Goal: Find specific fact: Find specific fact

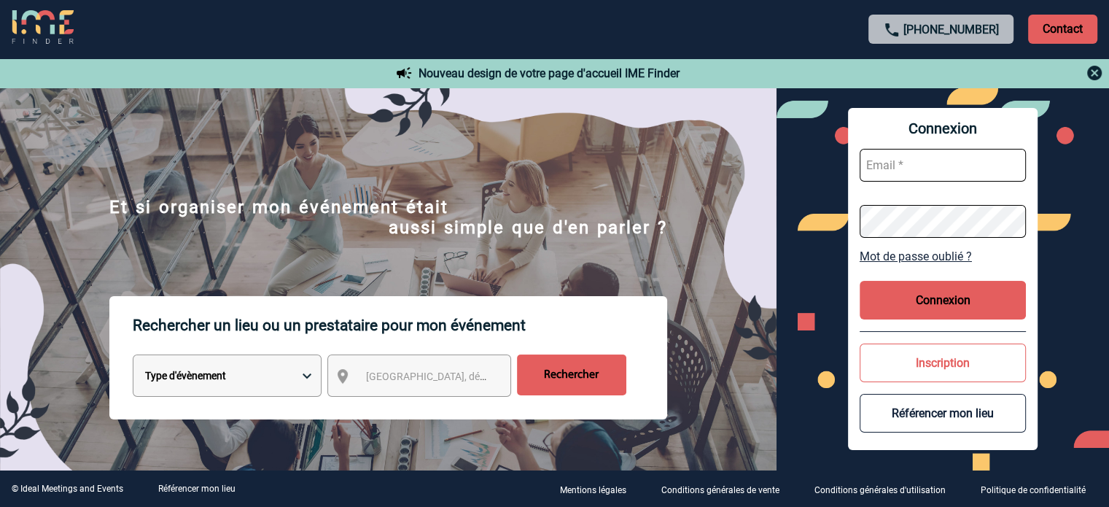
type input "[EMAIL_ADDRESS][DOMAIN_NAME]"
click at [569, 264] on button "Connexion" at bounding box center [943, 300] width 166 height 39
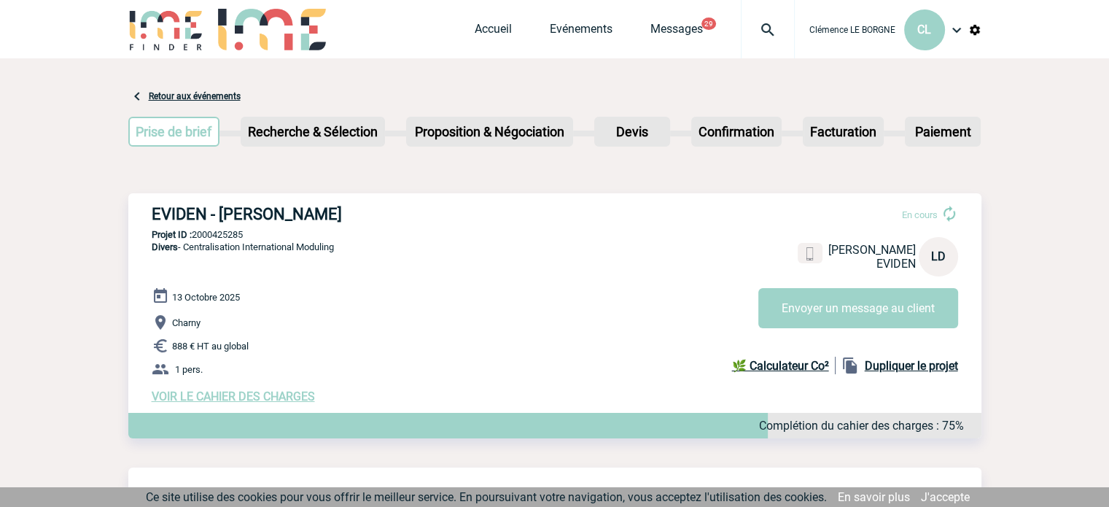
drag, startPoint x: 155, startPoint y: 215, endPoint x: 396, endPoint y: 207, distance: 240.7
click at [396, 207] on h3 "EVIDEN - Laurent DE JERPHANION" at bounding box center [370, 214] width 437 height 18
copy h3 "EVIDEN - Laurent DE JERPHANION"
drag, startPoint x: 258, startPoint y: 233, endPoint x: 194, endPoint y: 238, distance: 64.4
click at [194, 238] on p "Projet ID : 2000425285" at bounding box center [554, 234] width 853 height 11
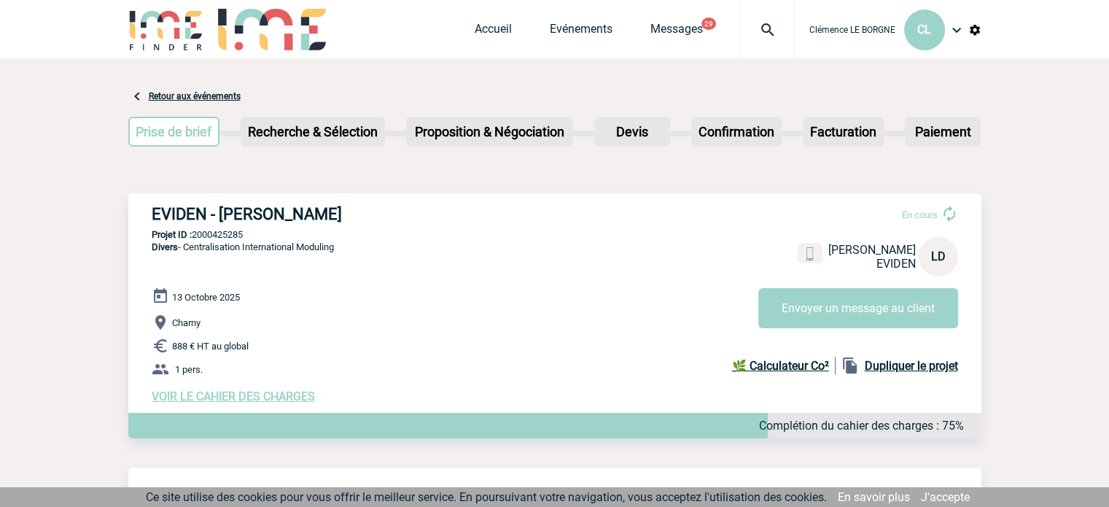
copy p "2000425285"
drag, startPoint x: 356, startPoint y: 249, endPoint x: 187, endPoint y: 249, distance: 169.2
click at [187, 249] on div "EVIDEN - Laurent DE JERPHANION En cours Laurent DE JERPHANION EVIDEN LD Envoyer…" at bounding box center [554, 304] width 853 height 222
copy span "Centralisation International Moduling"
